Goal: Task Accomplishment & Management: Manage account settings

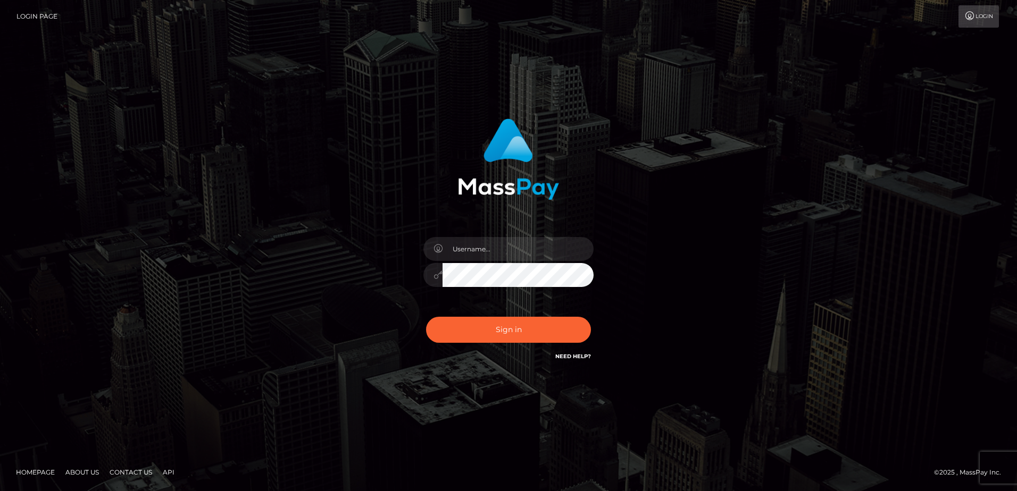
click at [199, 205] on div "Sign in" at bounding box center [508, 246] width 1017 height 430
click at [466, 249] on input "text" at bounding box center [517, 249] width 151 height 24
type input "[EMAIL_ADDRESS][DOMAIN_NAME]"
click at [446, 325] on button "Sign in" at bounding box center [508, 330] width 165 height 26
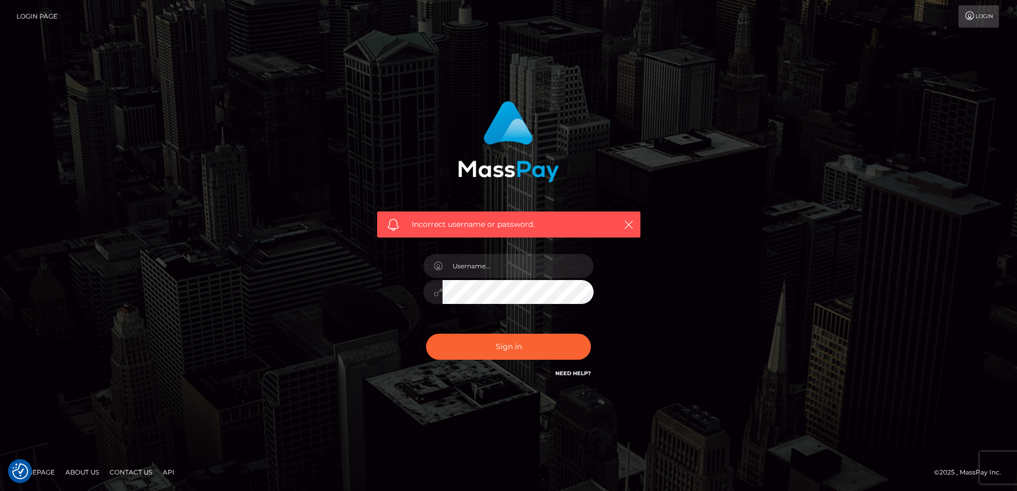
click at [559, 372] on link "Need Help?" at bounding box center [573, 373] width 36 height 7
click at [484, 388] on div "Incorrect username or password." at bounding box center [508, 240] width 279 height 295
click at [559, 372] on link "Need Help?" at bounding box center [573, 373] width 36 height 7
click at [623, 112] on div "Incorrect username or password." at bounding box center [508, 165] width 279 height 145
click at [486, 263] on input "text" at bounding box center [517, 266] width 151 height 24
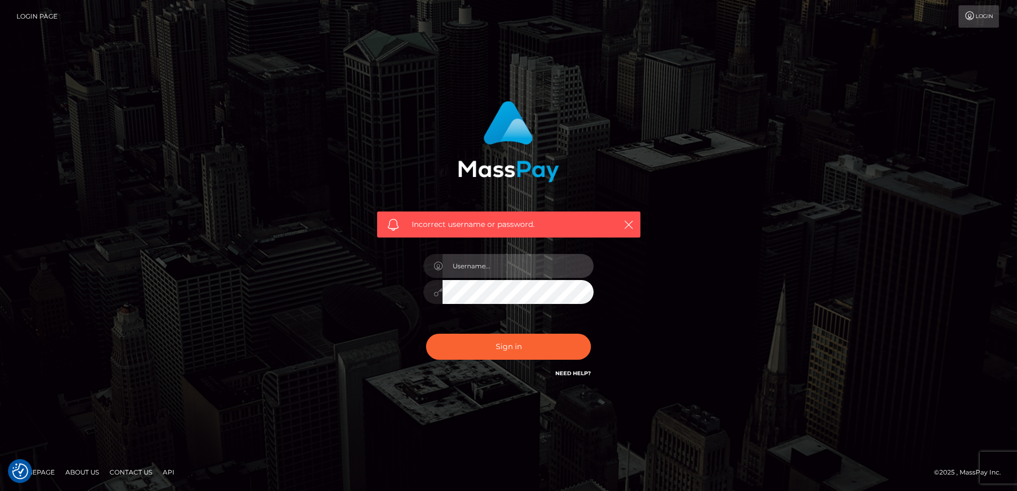
type input "[EMAIL_ADDRESS][DOMAIN_NAME]"
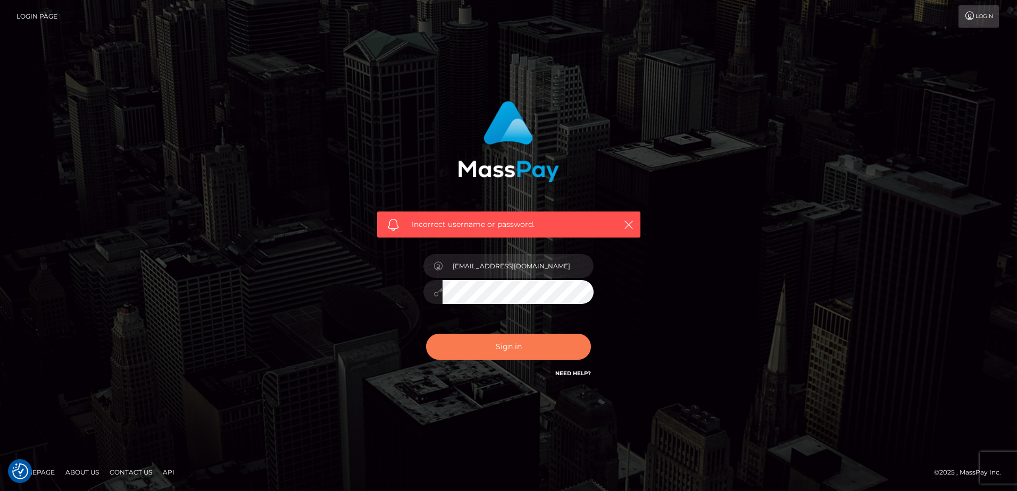
click at [484, 348] on button "Sign in" at bounding box center [508, 347] width 165 height 26
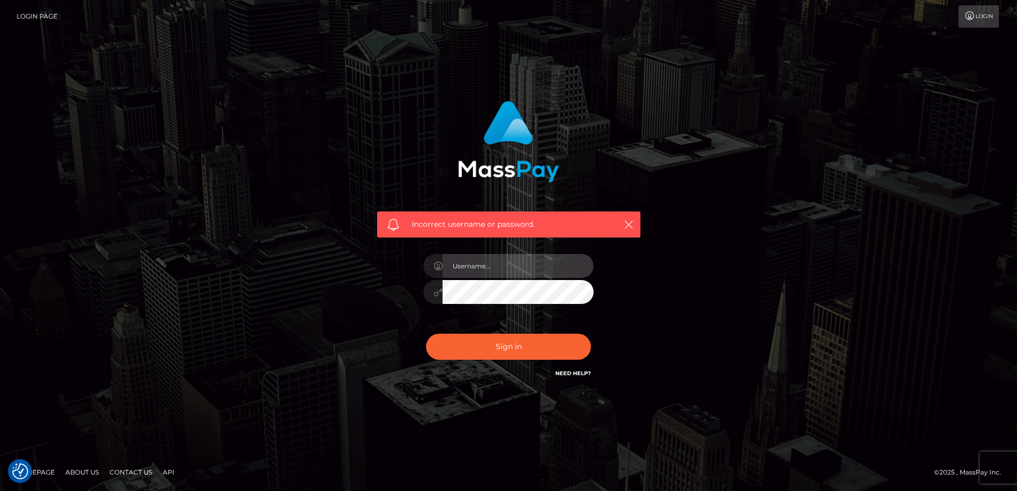
click at [509, 275] on input "text" at bounding box center [517, 266] width 151 height 24
type input "[EMAIL_ADDRESS][DOMAIN_NAME]"
click at [441, 299] on div at bounding box center [508, 290] width 170 height 21
click at [426, 334] on button "Sign in" at bounding box center [508, 347] width 165 height 26
click at [485, 258] on input "text" at bounding box center [517, 266] width 151 height 24
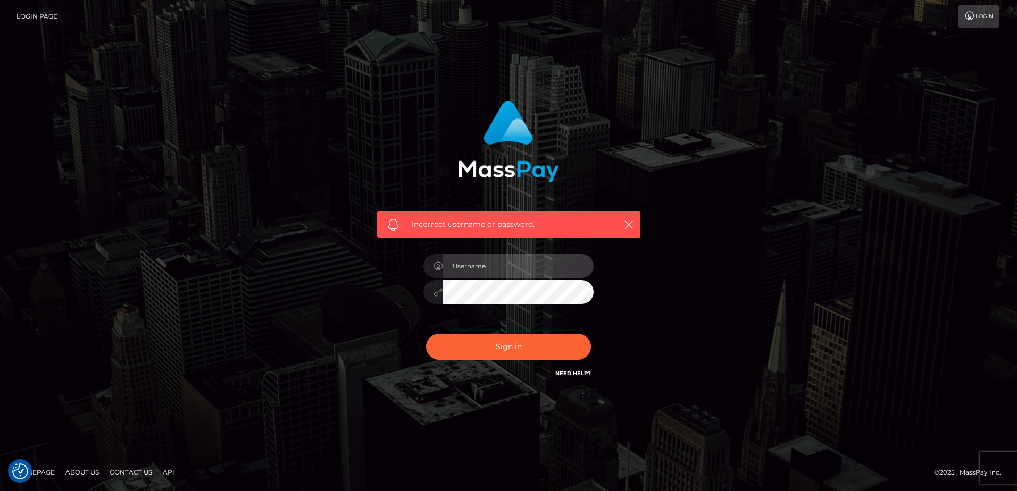
type input "[EMAIL_ADDRESS][DOMAIN_NAME]"
click at [426, 334] on button "Sign in" at bounding box center [508, 347] width 165 height 26
click at [488, 273] on input "text" at bounding box center [517, 266] width 151 height 24
type input "imcherrymoon@outlook.com"
click at [426, 334] on button "Sign in" at bounding box center [508, 347] width 165 height 26
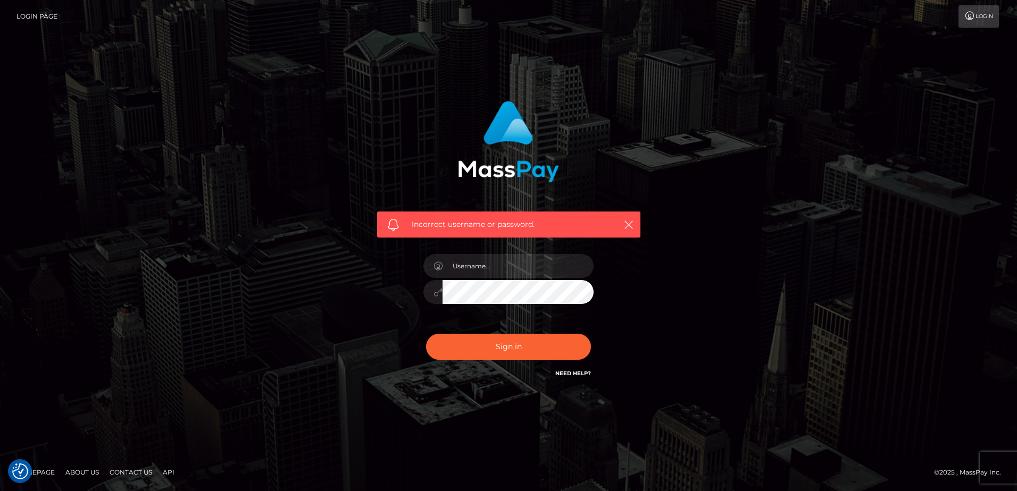
click at [571, 374] on link "Need Help?" at bounding box center [573, 373] width 36 height 7
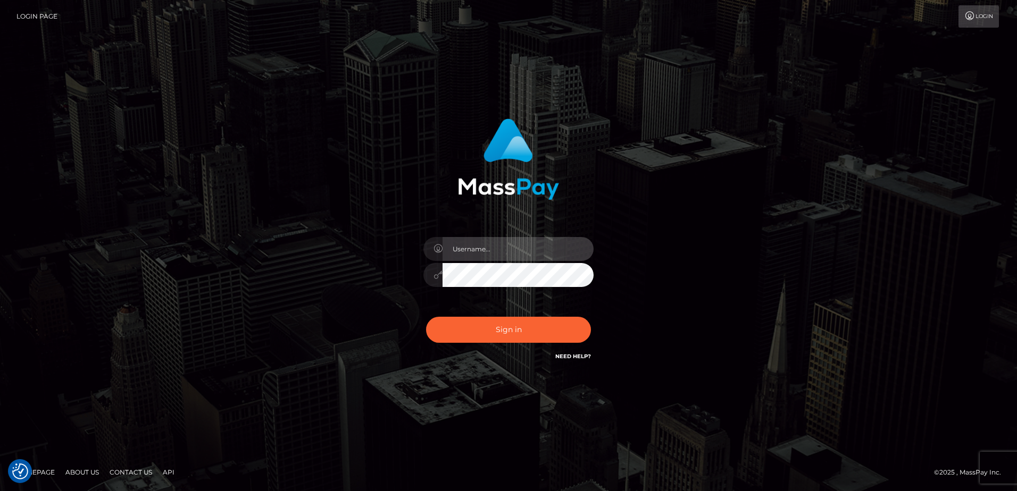
click at [462, 250] on input "text" at bounding box center [517, 249] width 151 height 24
type input "[EMAIL_ADDRESS][DOMAIN_NAME]"
click at [533, 255] on input "[EMAIL_ADDRESS][DOMAIN_NAME]" at bounding box center [517, 249] width 151 height 24
